Goal: Task Accomplishment & Management: Manage account settings

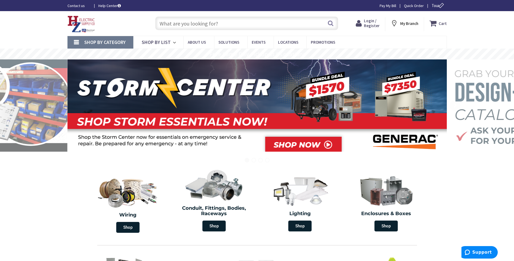
drag, startPoint x: 367, startPoint y: 26, endPoint x: 373, endPoint y: 24, distance: 6.0
click at [373, 24] on span "Login / Register" at bounding box center [372, 23] width 16 height 10
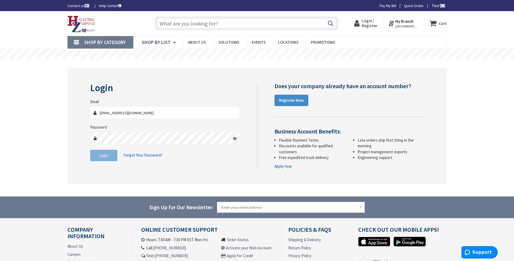
type input "djcelectric@outlook.com"
click at [105, 155] on span "Login" at bounding box center [103, 155] width 9 height 5
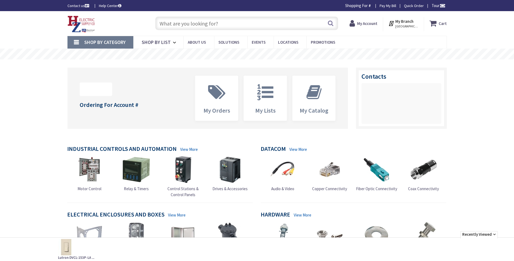
click at [173, 22] on input "text" at bounding box center [246, 24] width 183 height 14
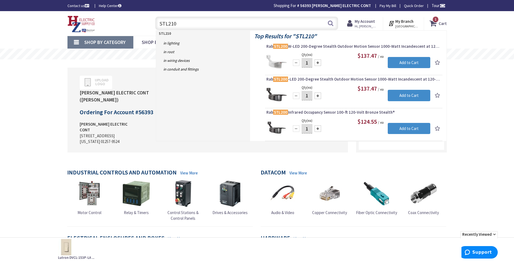
type input "STL210"
